Goal: Transaction & Acquisition: Purchase product/service

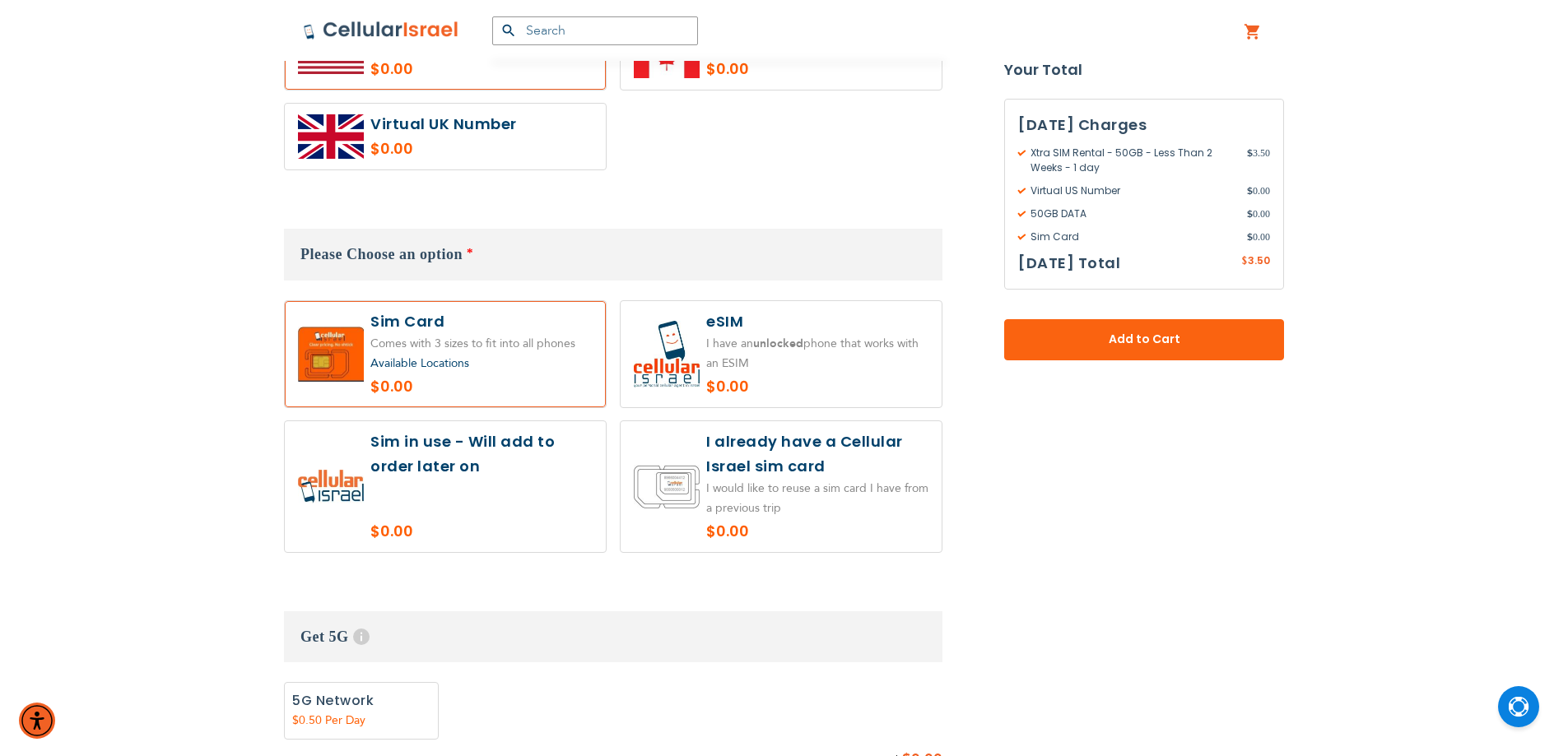
scroll to position [988, 0]
click at [736, 338] on label at bounding box center [781, 353] width 321 height 107
radio input "true"
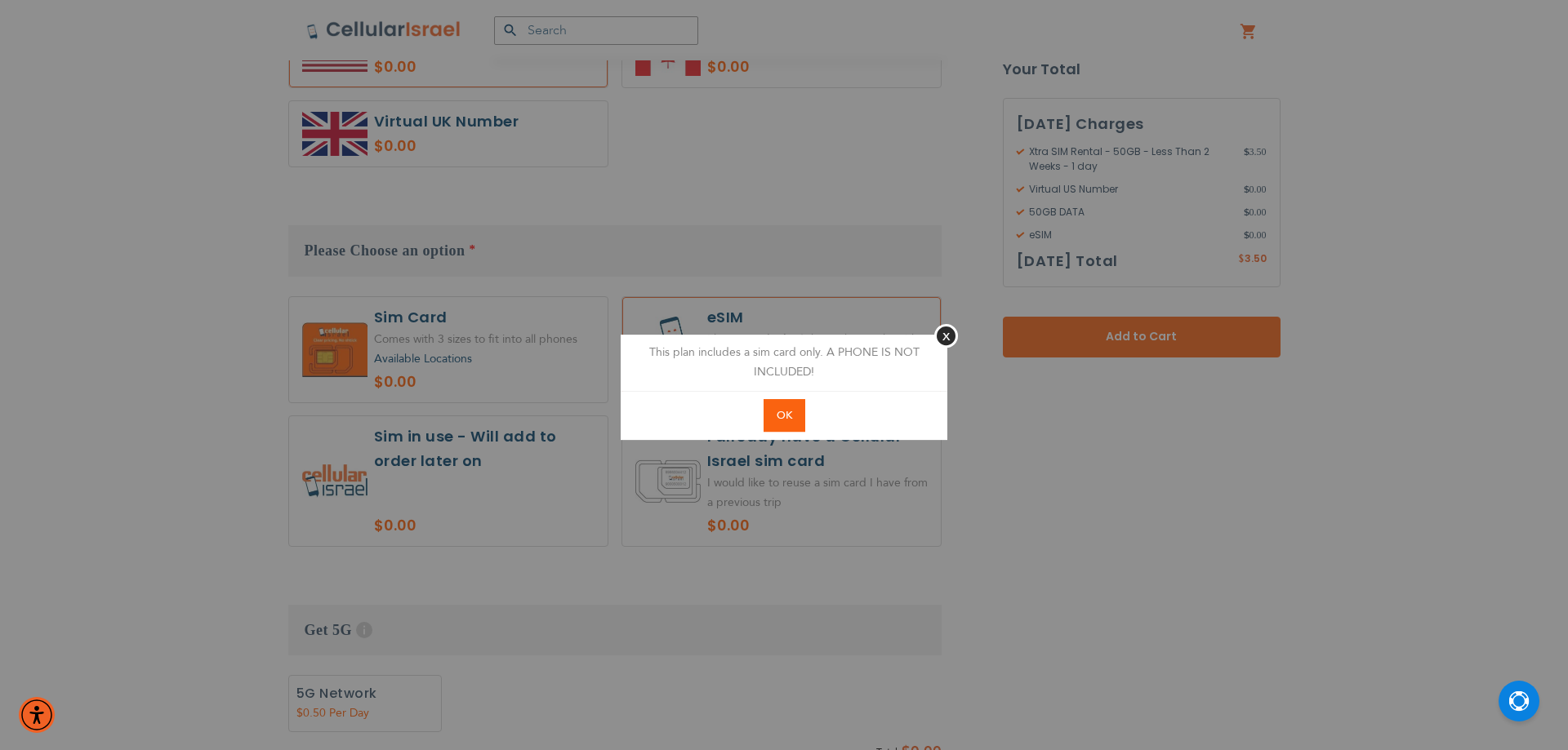
drag, startPoint x: 788, startPoint y: 420, endPoint x: 754, endPoint y: 455, distance: 48.8
click at [786, 420] on span "OK" at bounding box center [784, 415] width 16 height 15
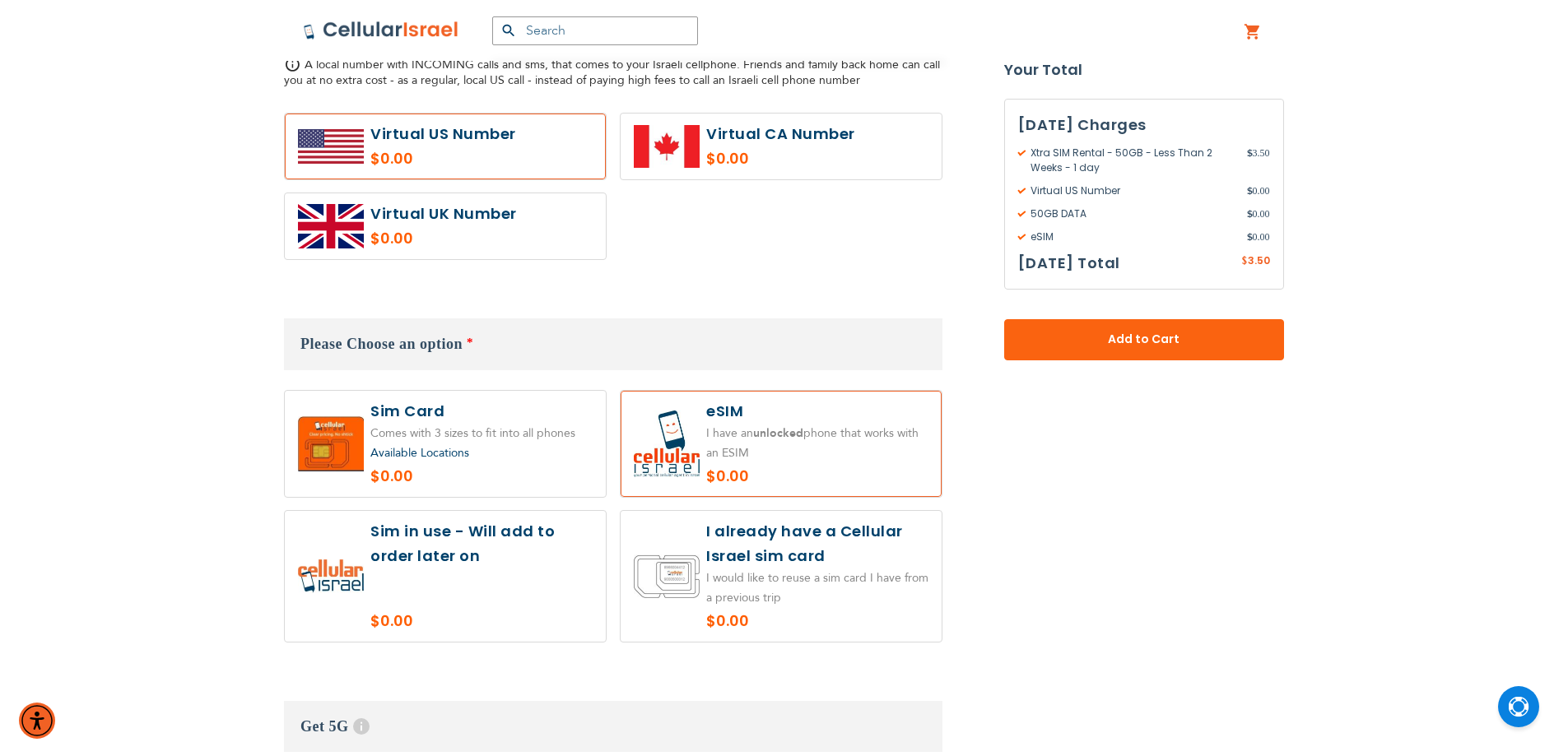
scroll to position [493, 0]
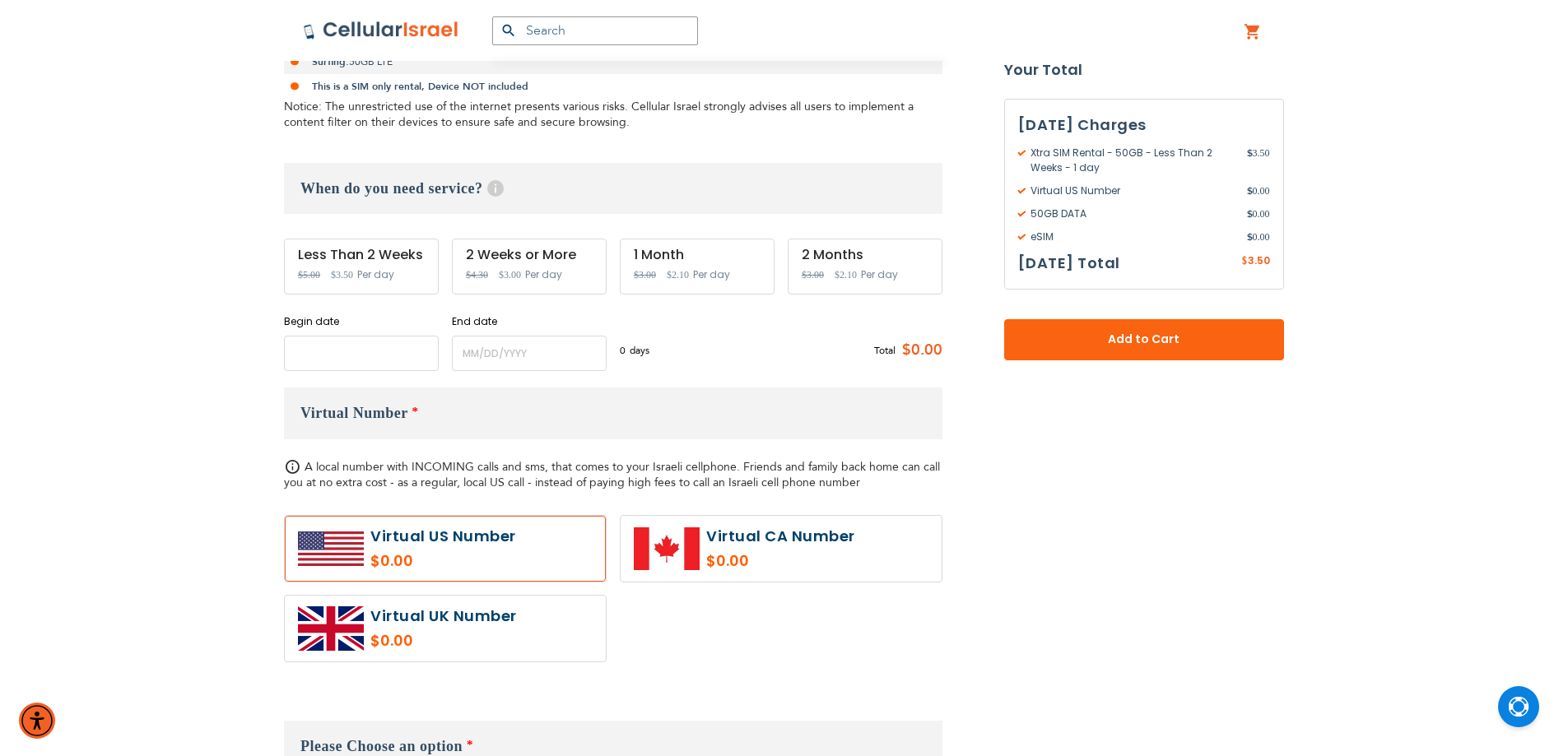
click at [383, 340] on input "name" at bounding box center [361, 353] width 155 height 36
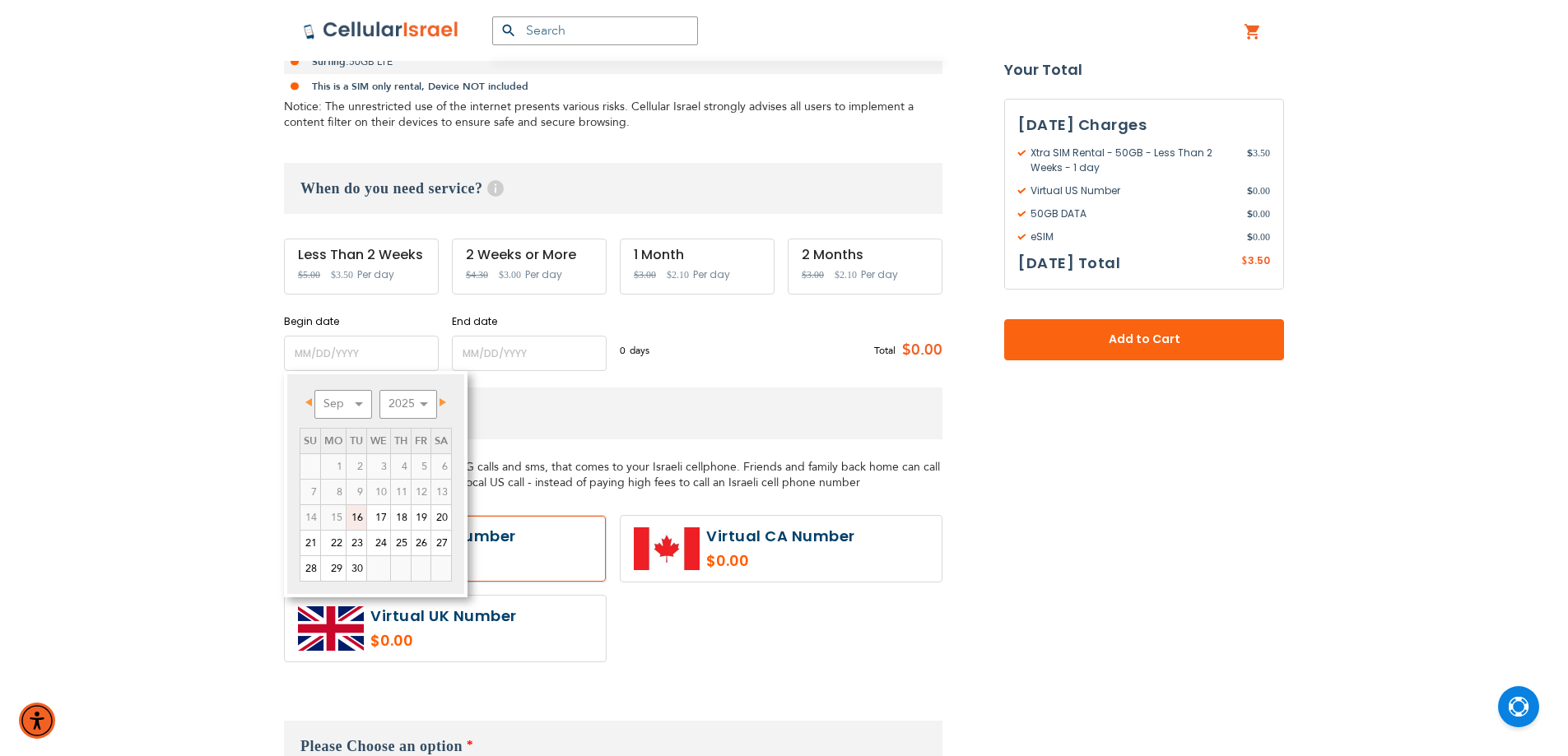
drag, startPoint x: 363, startPoint y: 512, endPoint x: 468, endPoint y: 351, distance: 192.2
click at [364, 512] on link "16" at bounding box center [356, 517] width 20 height 25
type input "[DATE]"
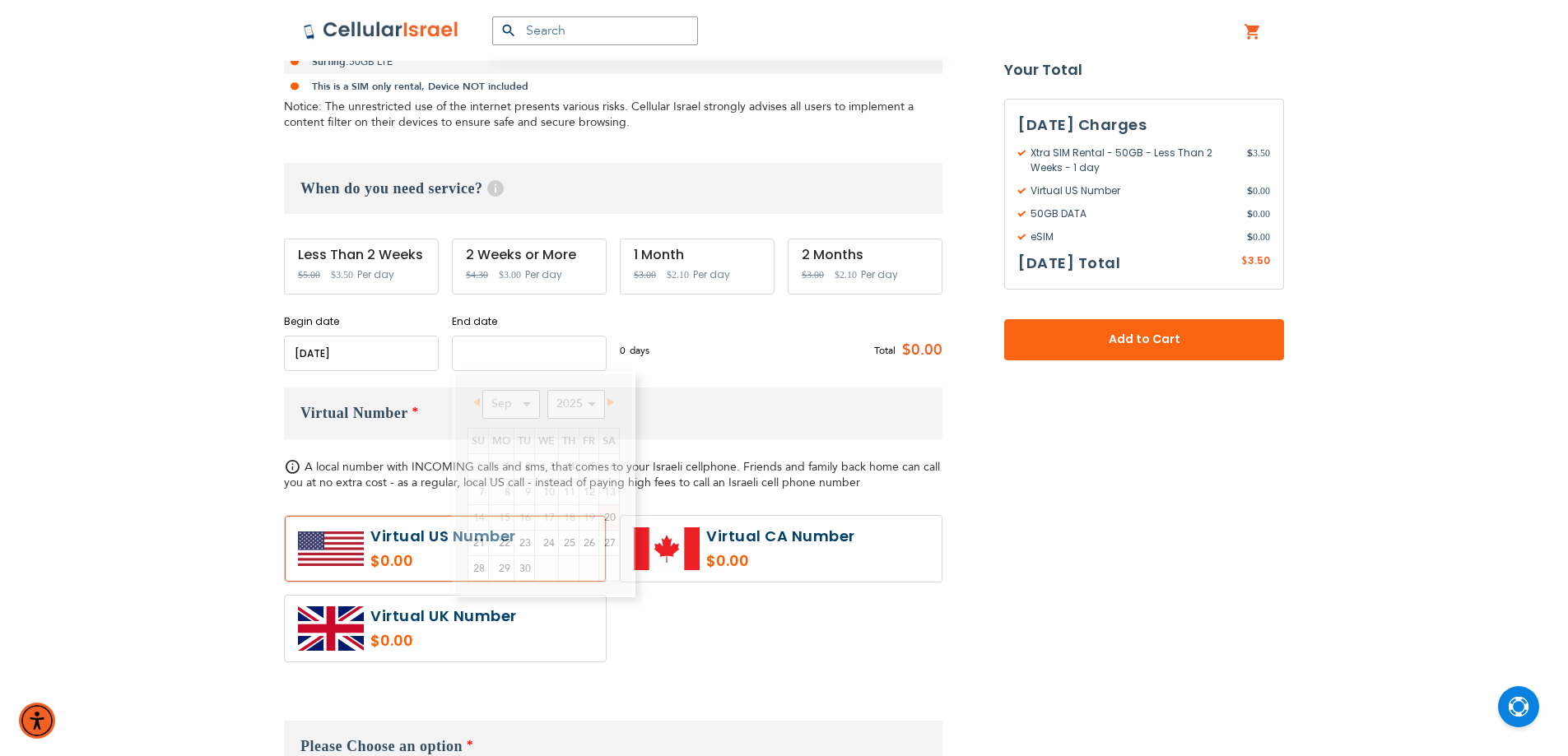
click at [477, 349] on input "name" at bounding box center [529, 353] width 155 height 36
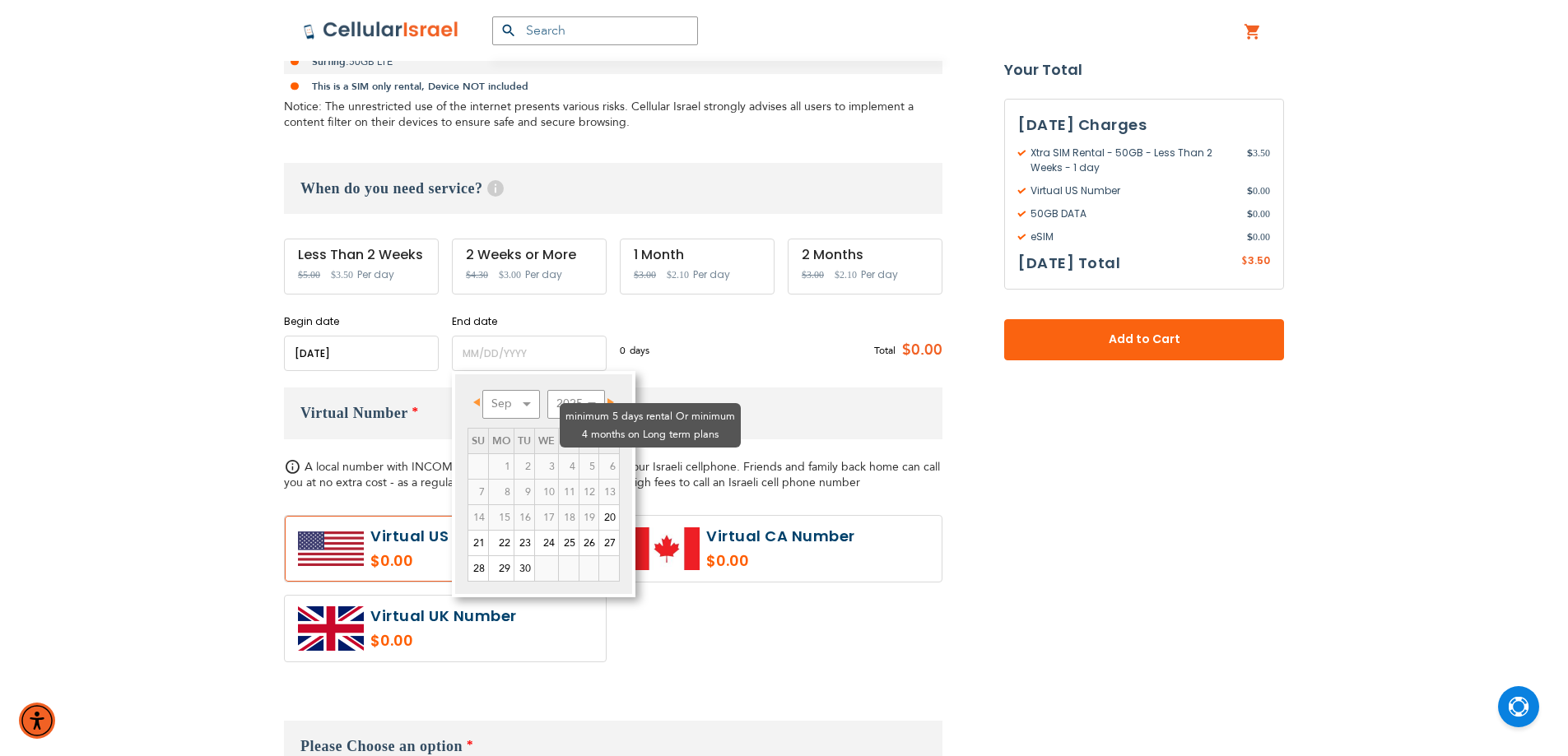
click at [609, 453] on td "6" at bounding box center [609, 466] width 21 height 26
click at [613, 453] on td "6" at bounding box center [609, 466] width 21 height 26
click at [610, 398] on link "Next" at bounding box center [607, 403] width 21 height 21
click at [553, 516] on link "15" at bounding box center [546, 517] width 23 height 25
type input "[DATE]"
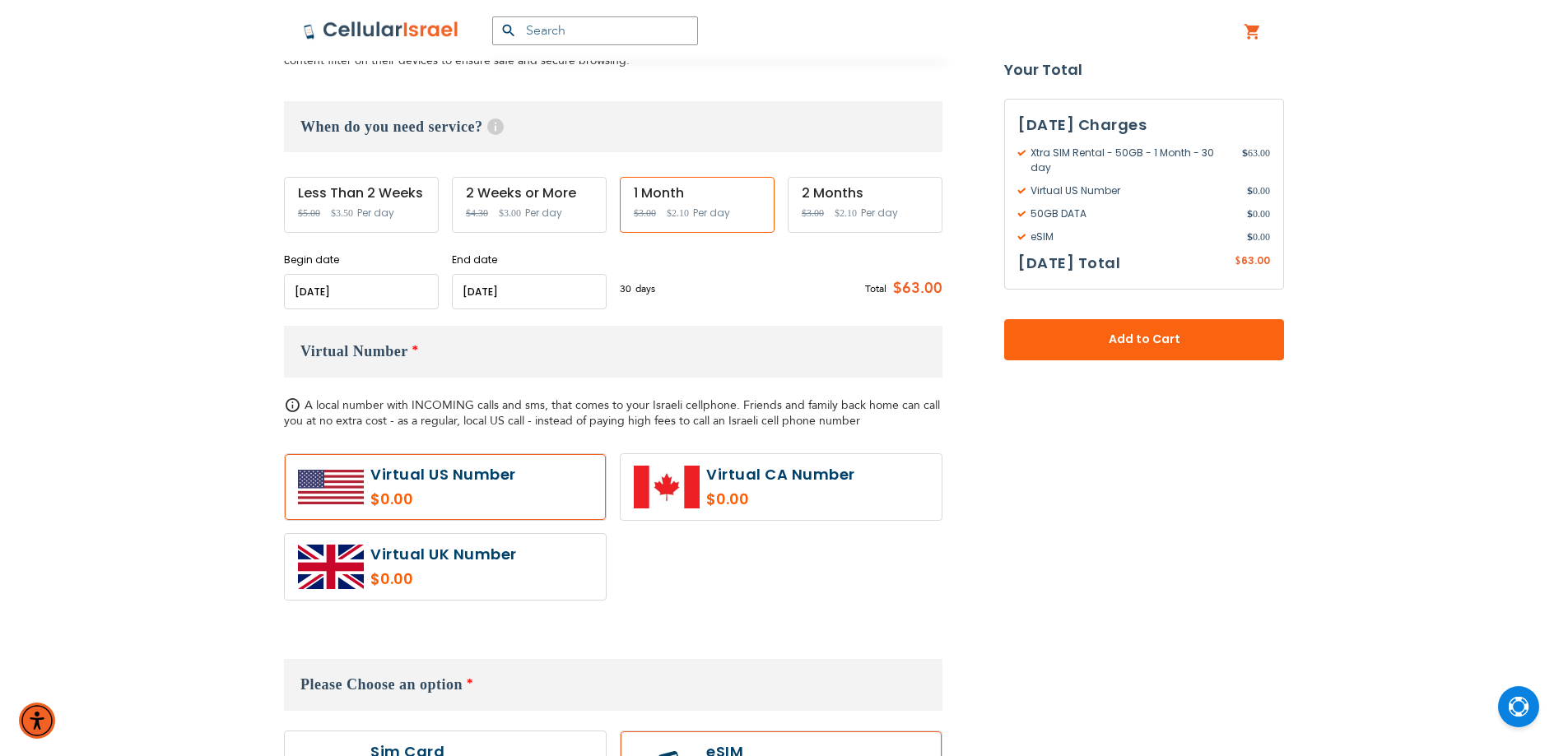
scroll to position [905, 0]
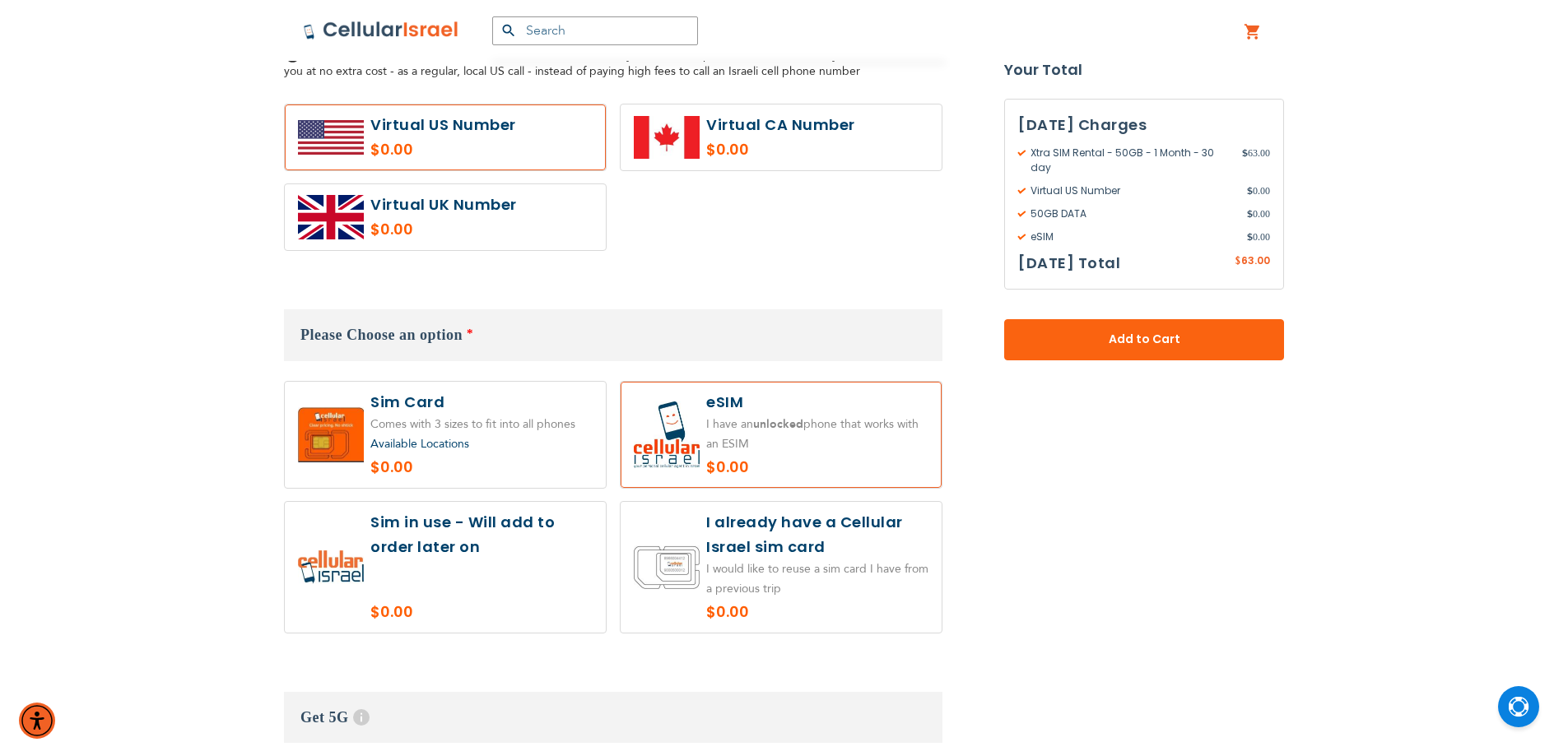
drag, startPoint x: 1179, startPoint y: 340, endPoint x: 1171, endPoint y: 340, distance: 8.0
click at [1179, 339] on span "Add to Cart" at bounding box center [1143, 340] width 171 height 18
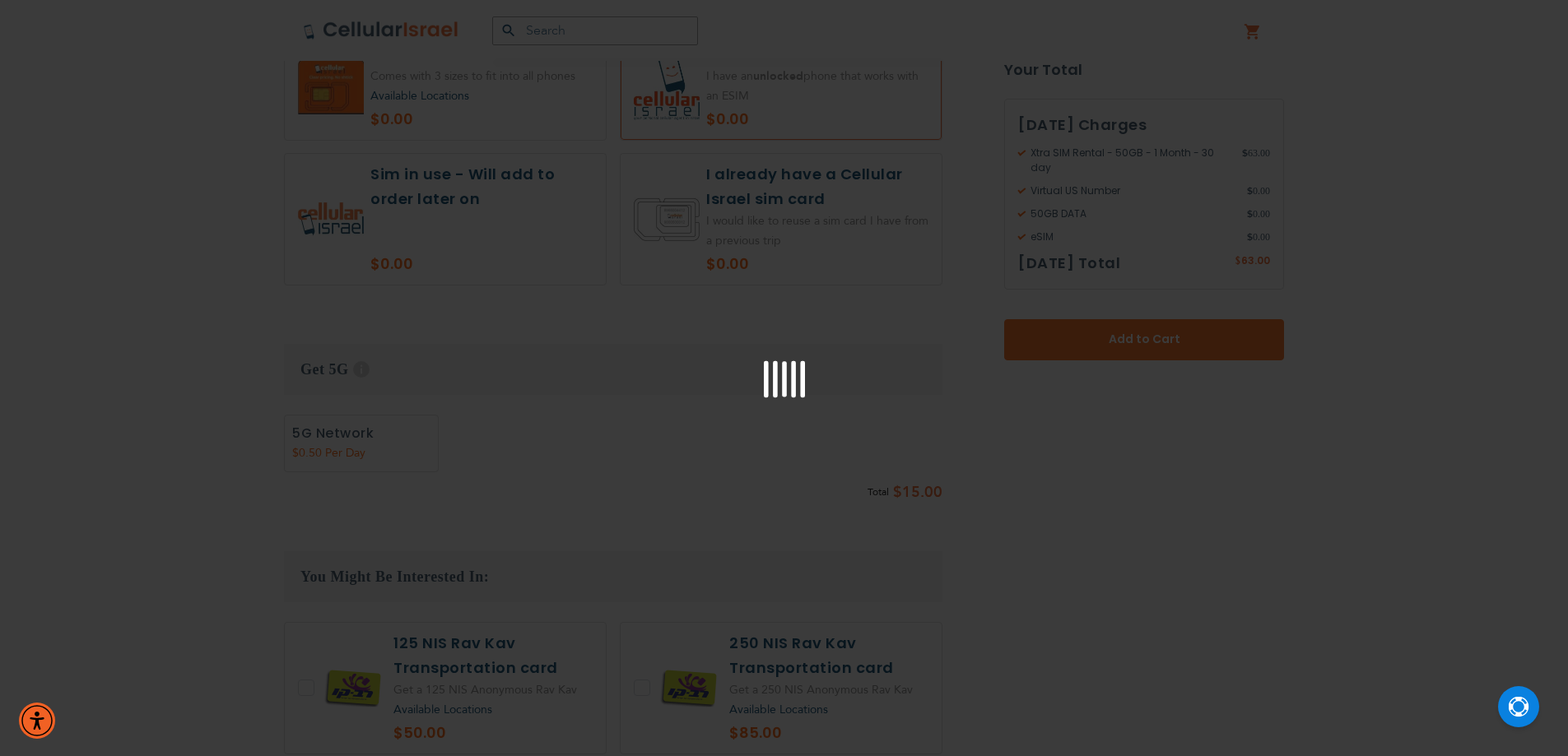
scroll to position [1399, 0]
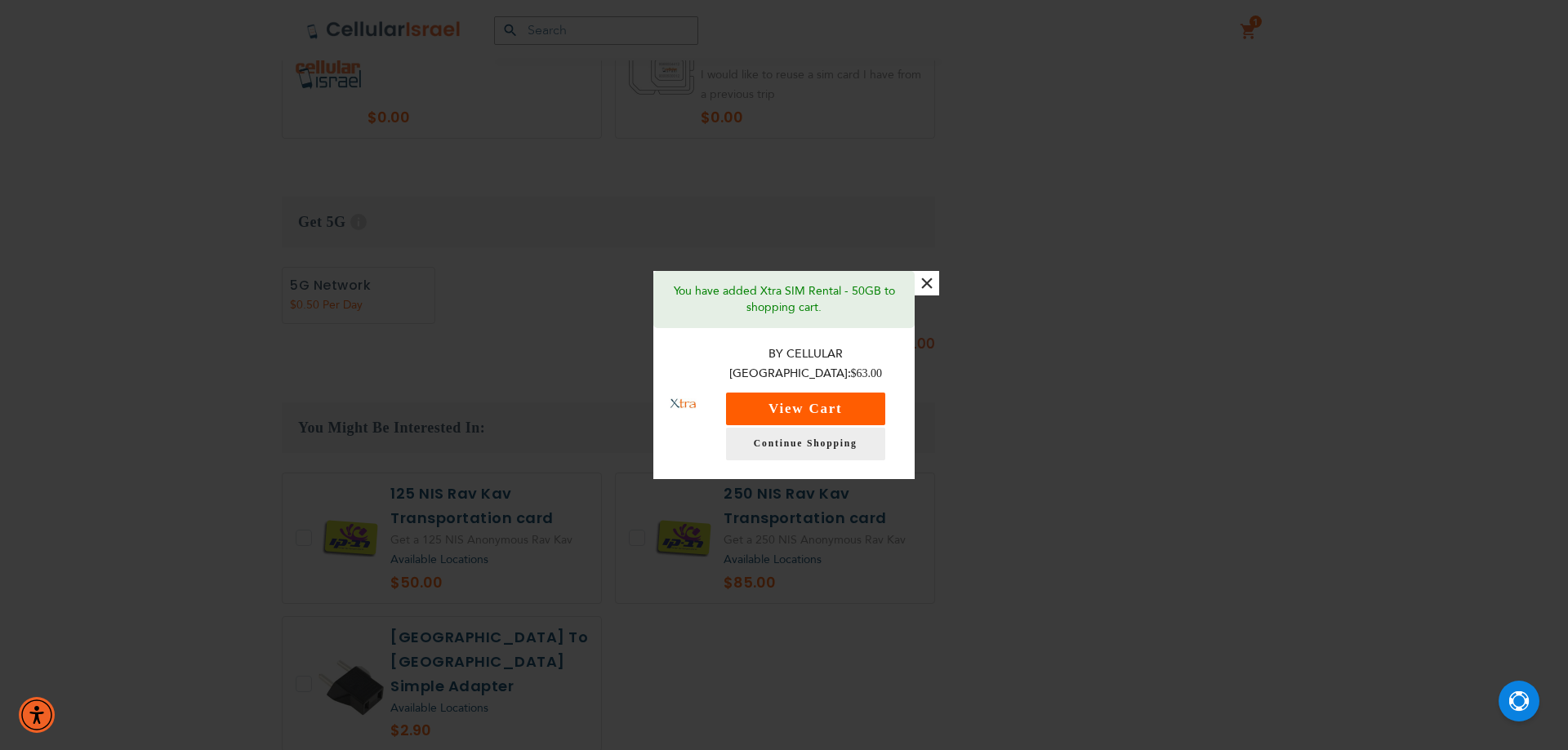
click at [771, 400] on button "View Cart" at bounding box center [805, 408] width 160 height 32
